Goal: Transaction & Acquisition: Purchase product/service

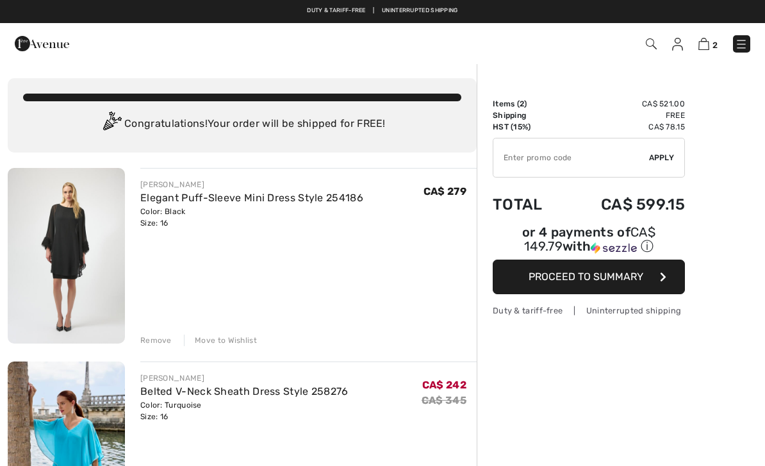
click at [218, 337] on div "Move to Wishlist" at bounding box center [220, 340] width 73 height 12
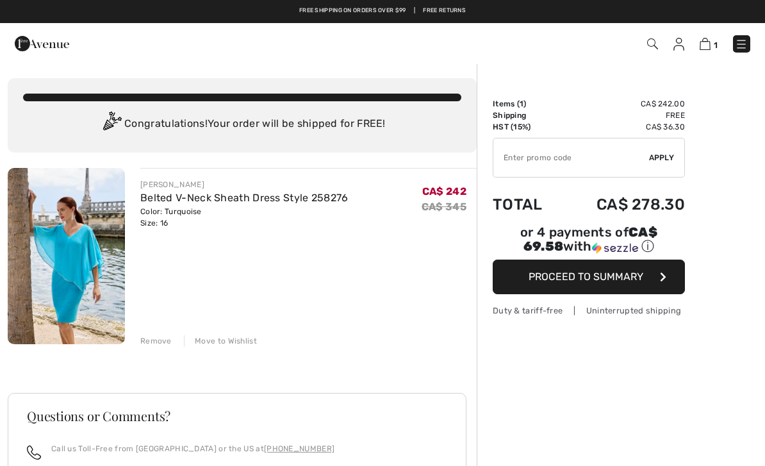
click at [228, 196] on link "Belted V-Neck Sheath Dress Style 258276" at bounding box center [244, 198] width 208 height 12
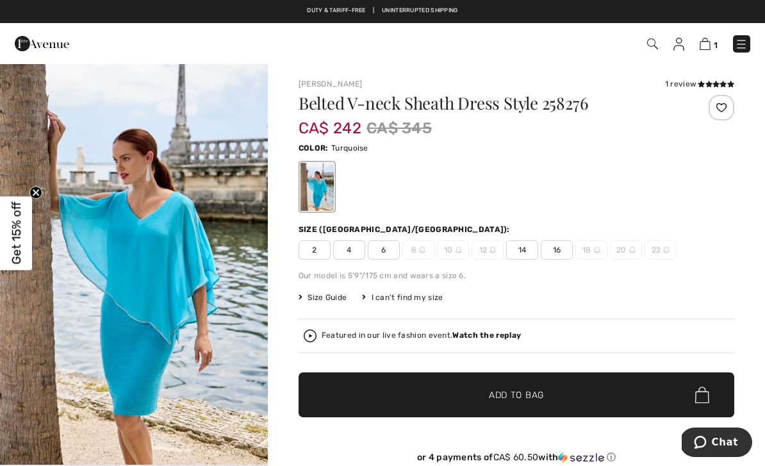
click at [9, 240] on span "Get 15% off" at bounding box center [16, 233] width 15 height 63
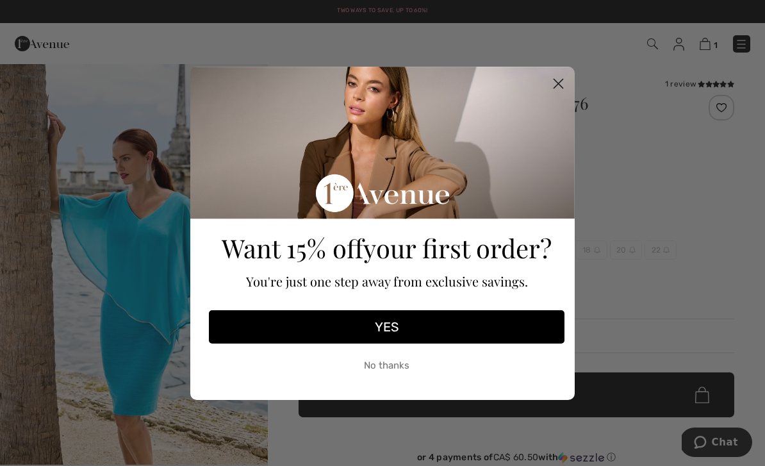
click at [557, 83] on circle "Close dialog" at bounding box center [558, 82] width 21 height 21
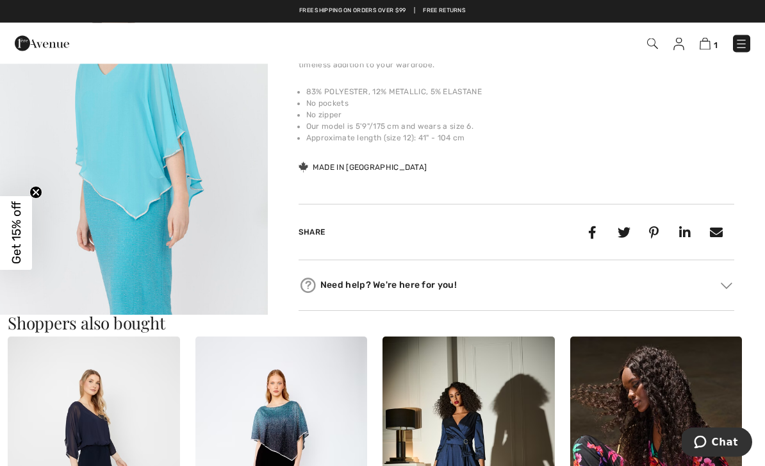
click at [162, 168] on img "2 / 5" at bounding box center [134, 152] width 268 height 402
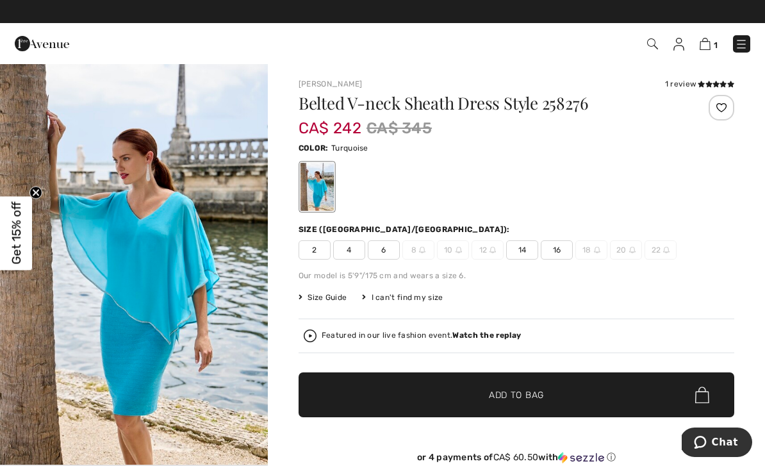
click at [724, 270] on div "Our model is 5'9"/175 cm and wears a size 6." at bounding box center [516, 276] width 436 height 12
click at [684, 85] on div "1 review" at bounding box center [699, 84] width 69 height 12
click at [723, 81] on icon at bounding box center [722, 84] width 7 height 6
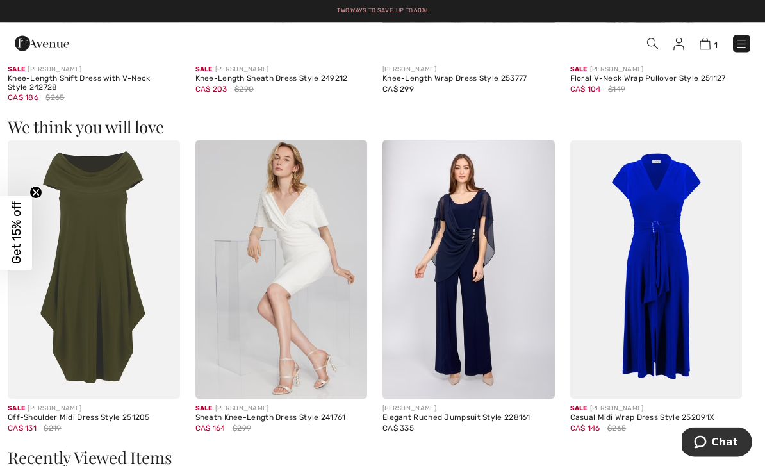
scroll to position [1043, 0]
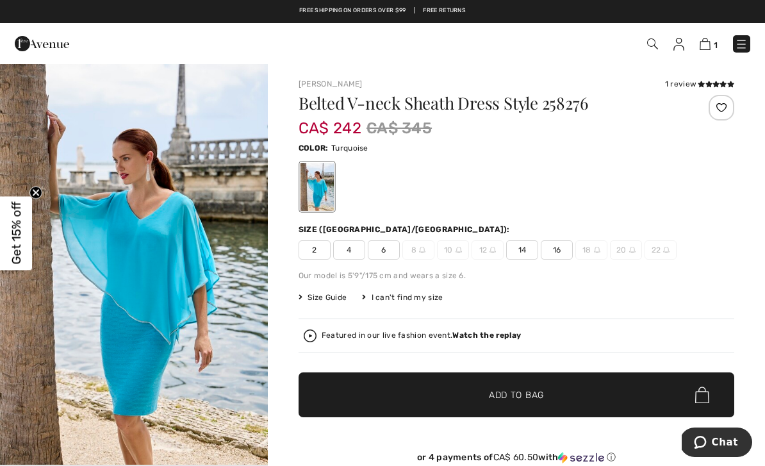
click at [651, 44] on img at bounding box center [652, 43] width 11 height 11
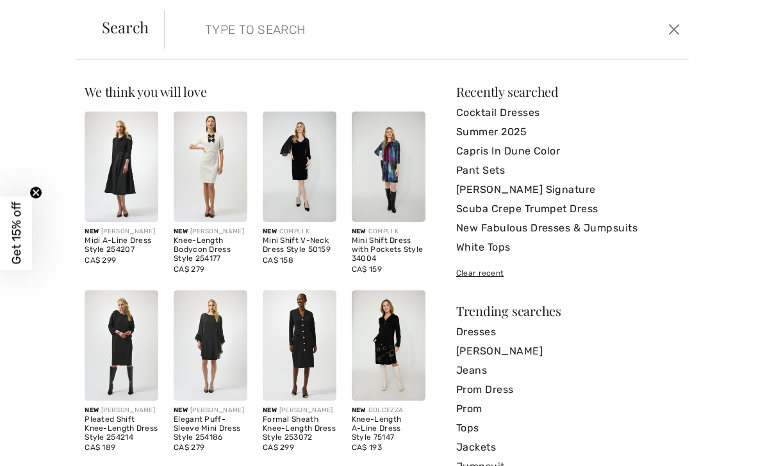
click at [231, 36] on input "search" at bounding box center [371, 29] width 352 height 38
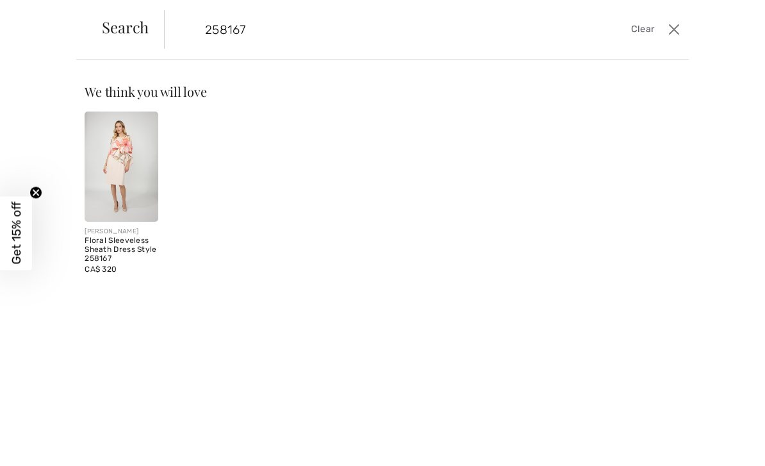
type input "258167"
click at [119, 171] on img at bounding box center [122, 166] width 74 height 110
click at [122, 180] on img at bounding box center [122, 166] width 74 height 110
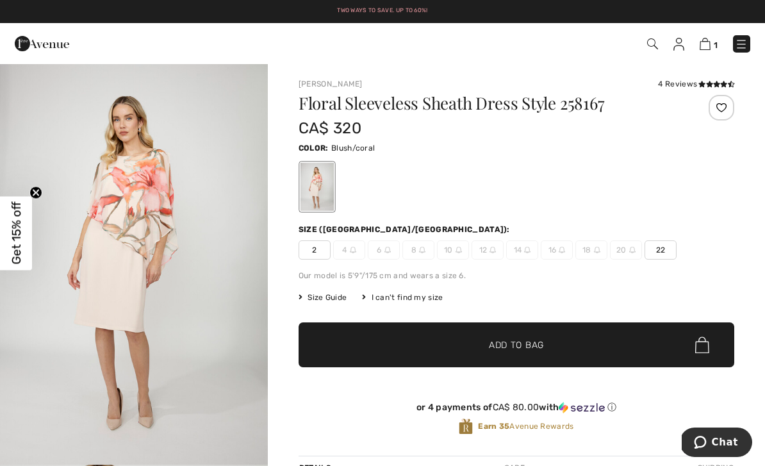
click at [698, 82] on icon at bounding box center [701, 84] width 7 height 6
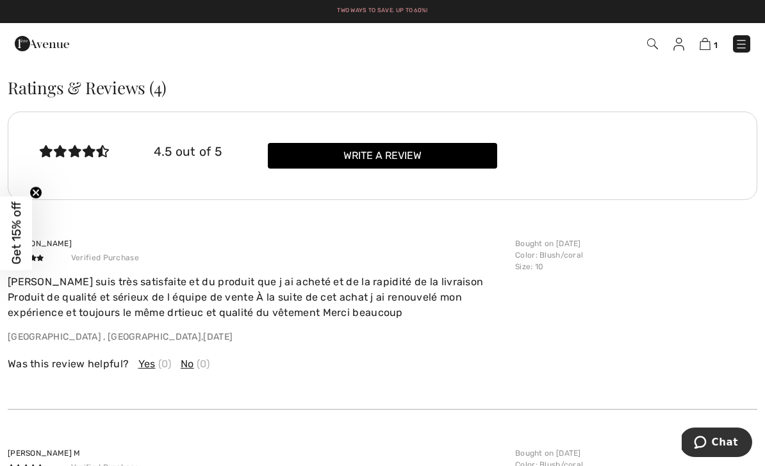
scroll to position [1732, 0]
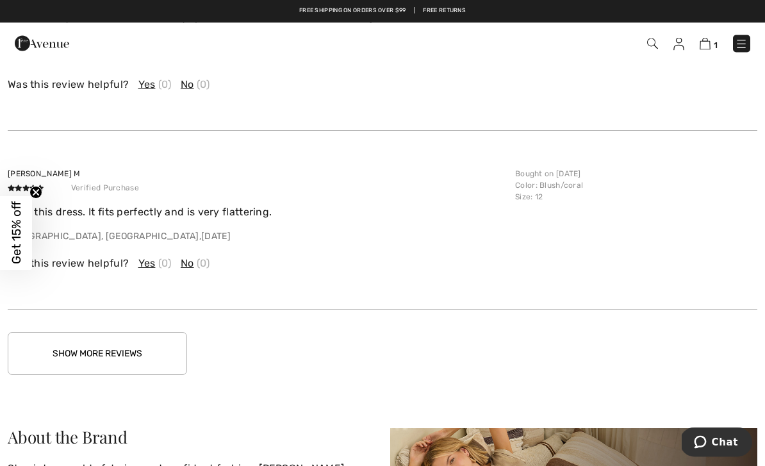
click at [145, 353] on button "Show More Reviews" at bounding box center [97, 353] width 179 height 43
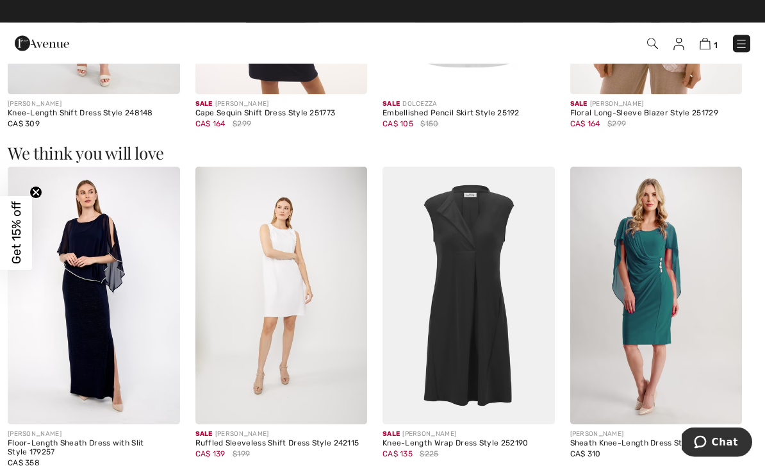
scroll to position [976, 0]
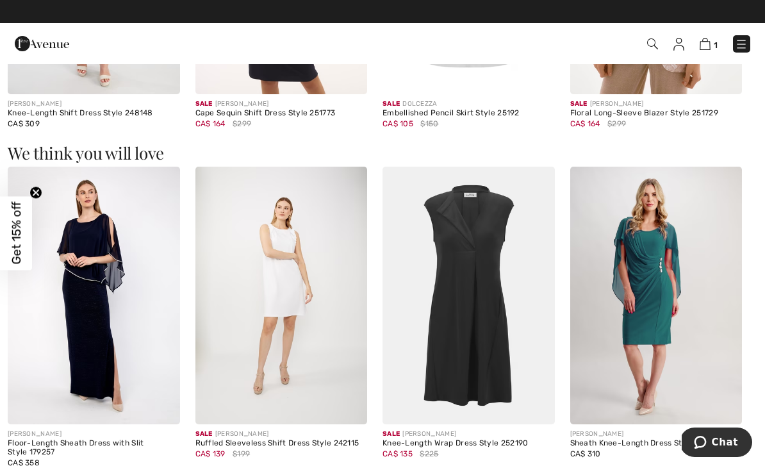
click at [710, 44] on img at bounding box center [704, 44] width 11 height 12
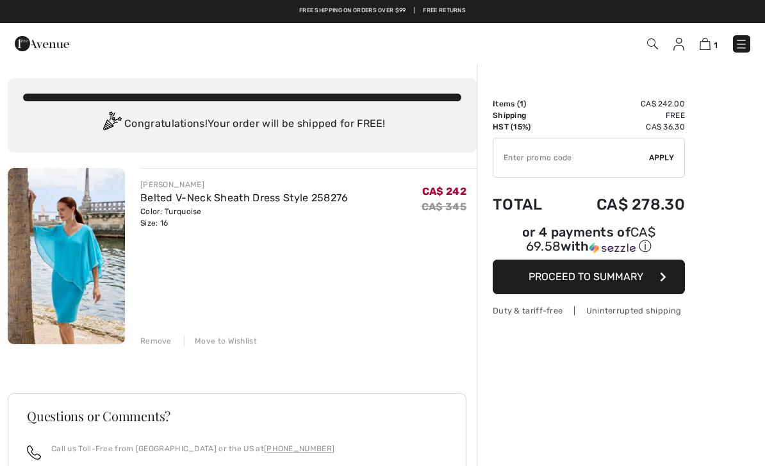
click at [610, 282] on span "Proceed to Summary" at bounding box center [585, 276] width 115 height 12
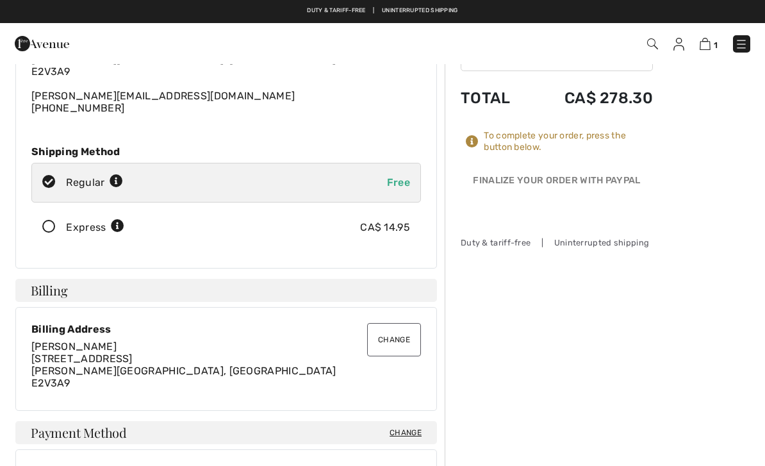
scroll to position [104, 0]
